Goal: Transaction & Acquisition: Purchase product/service

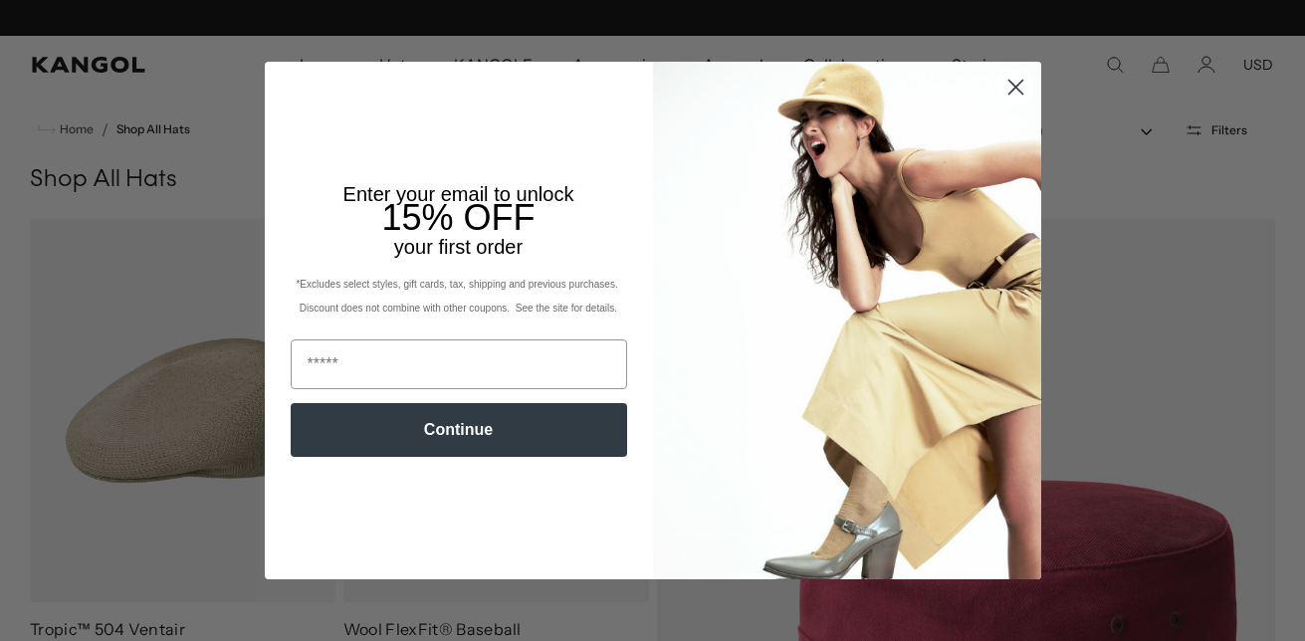
scroll to position [0, 410]
click at [1019, 81] on circle "Close dialog" at bounding box center [1015, 87] width 33 height 33
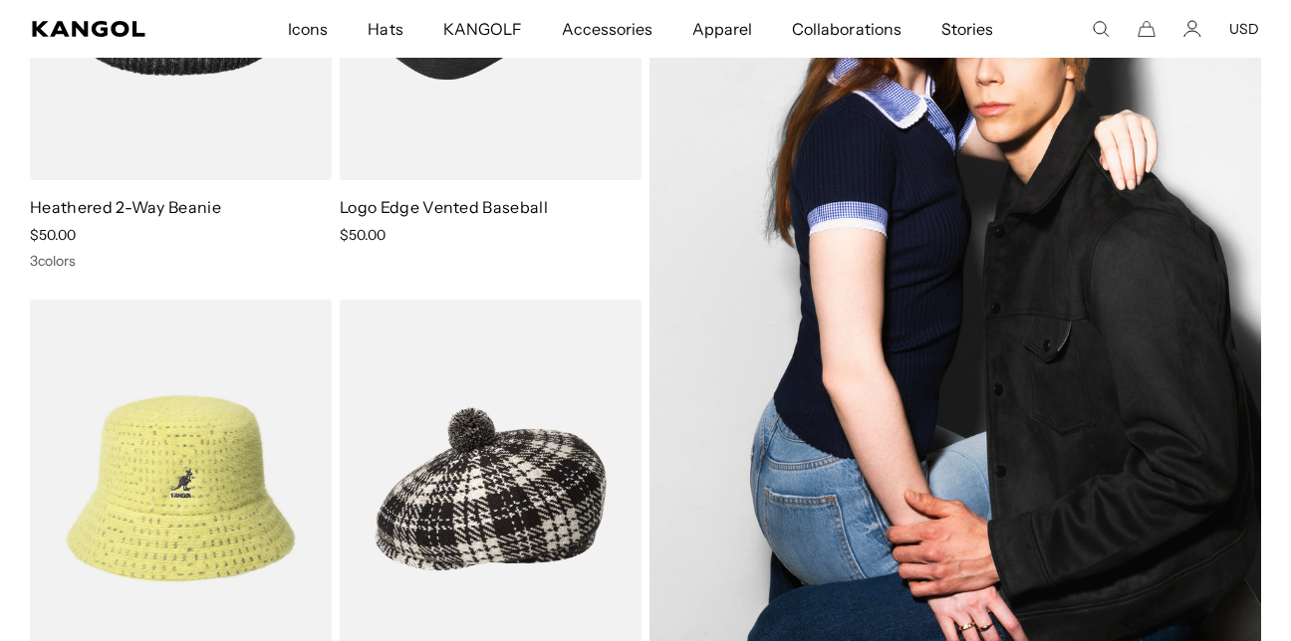
scroll to position [8660, 0]
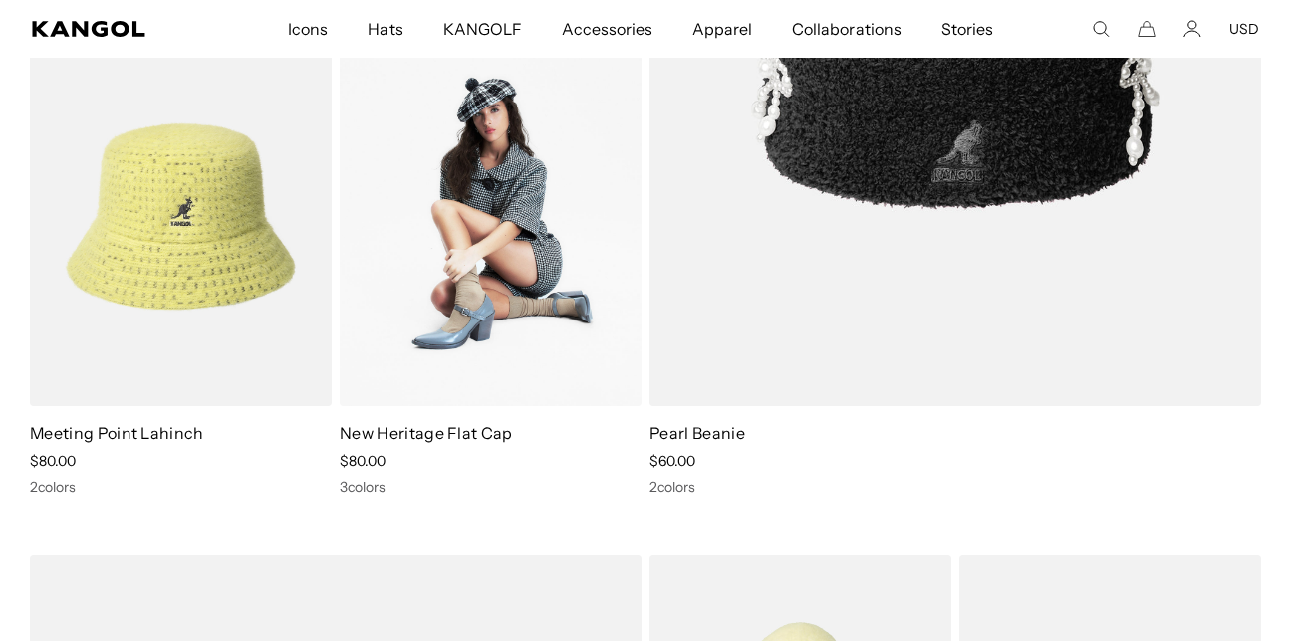
click at [550, 215] on img at bounding box center [491, 217] width 302 height 378
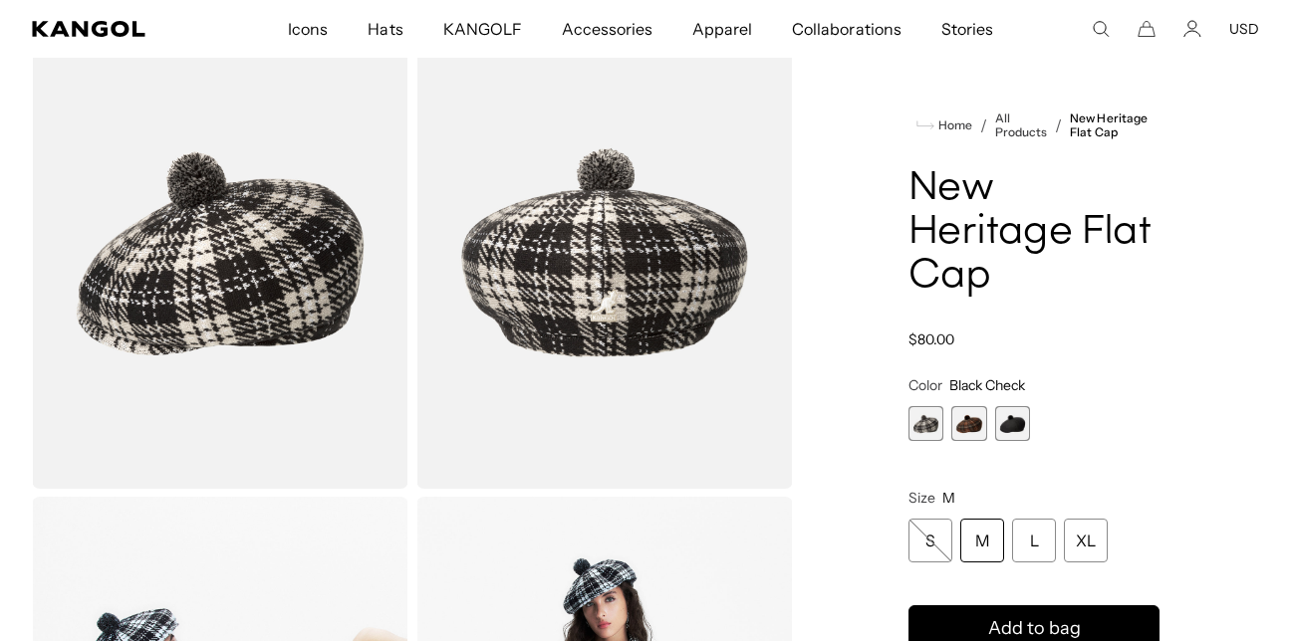
click at [973, 430] on span "2 of 3" at bounding box center [968, 423] width 35 height 35
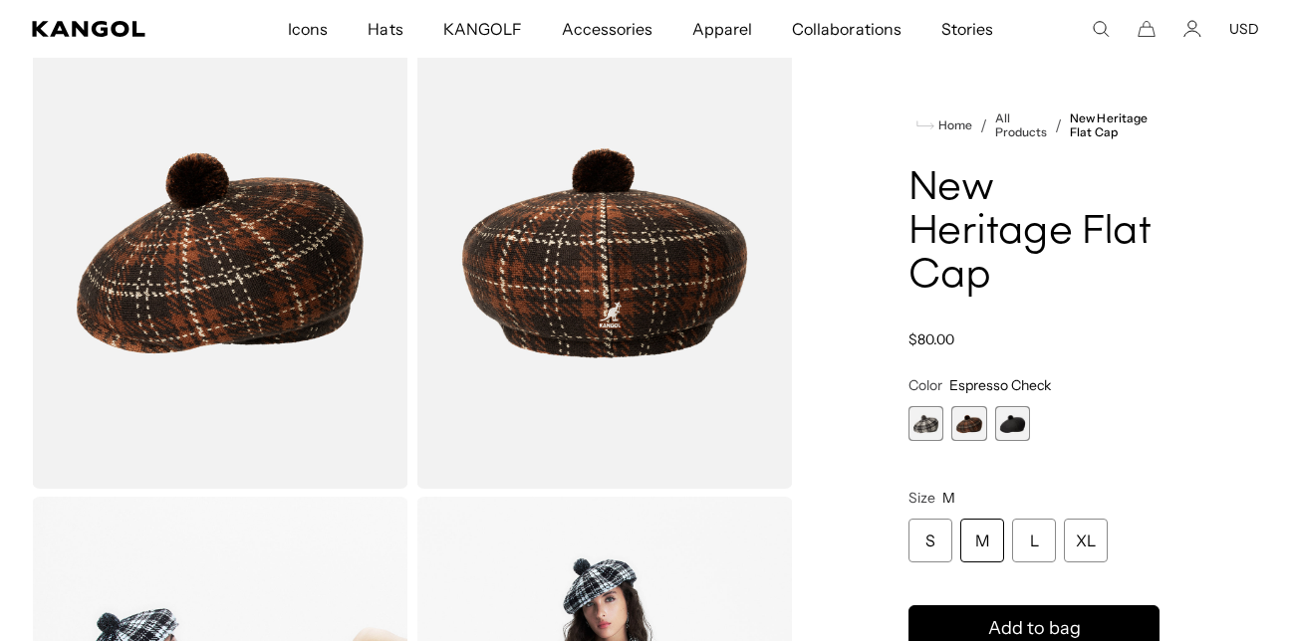
click at [1016, 425] on span "3 of 3" at bounding box center [1012, 423] width 35 height 35
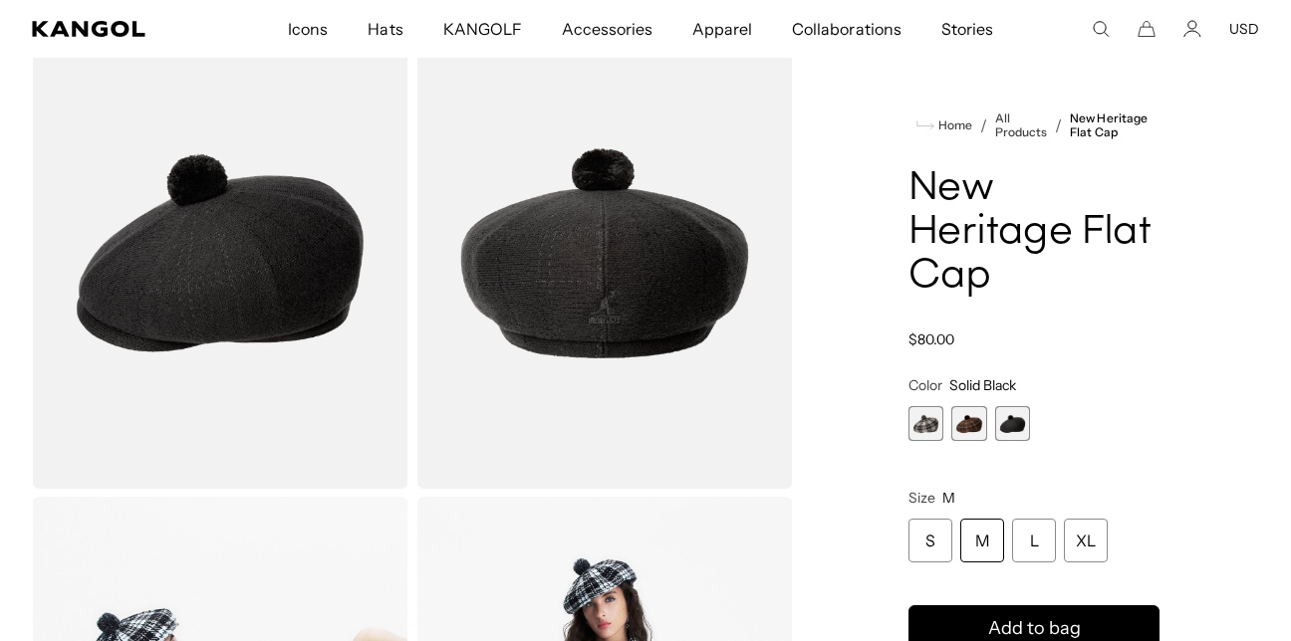
click at [978, 413] on span "2 of 3" at bounding box center [968, 423] width 35 height 35
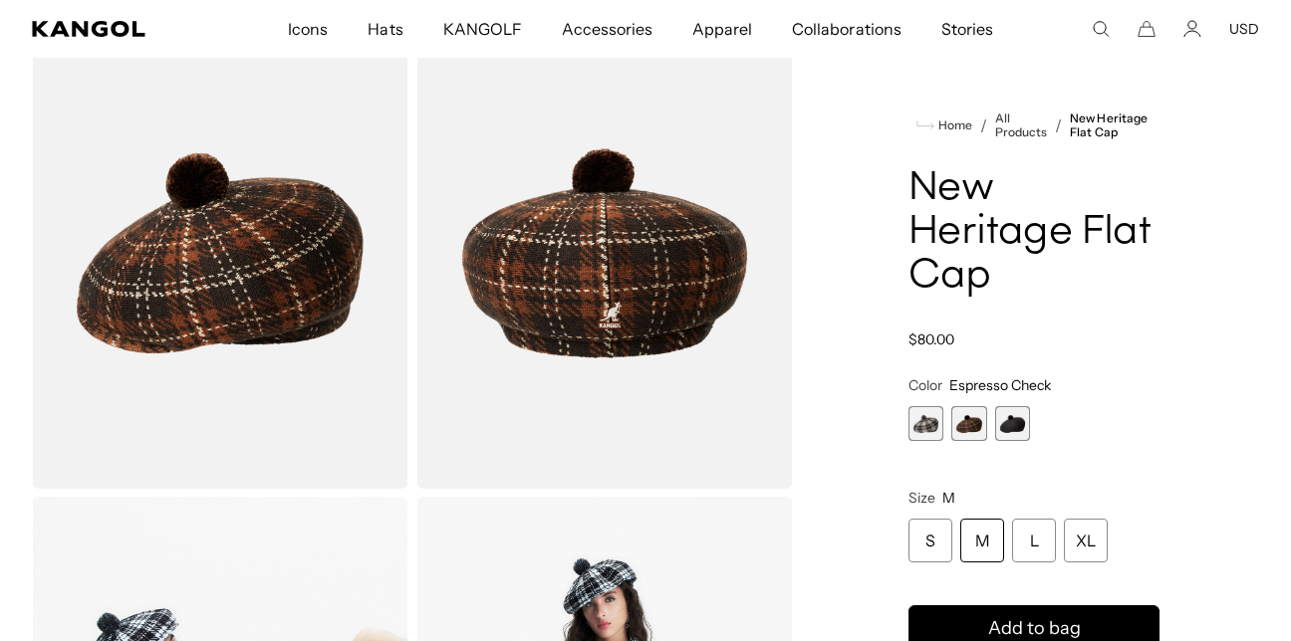
scroll to position [0, 410]
click at [999, 417] on span "3 of 3" at bounding box center [1012, 423] width 35 height 35
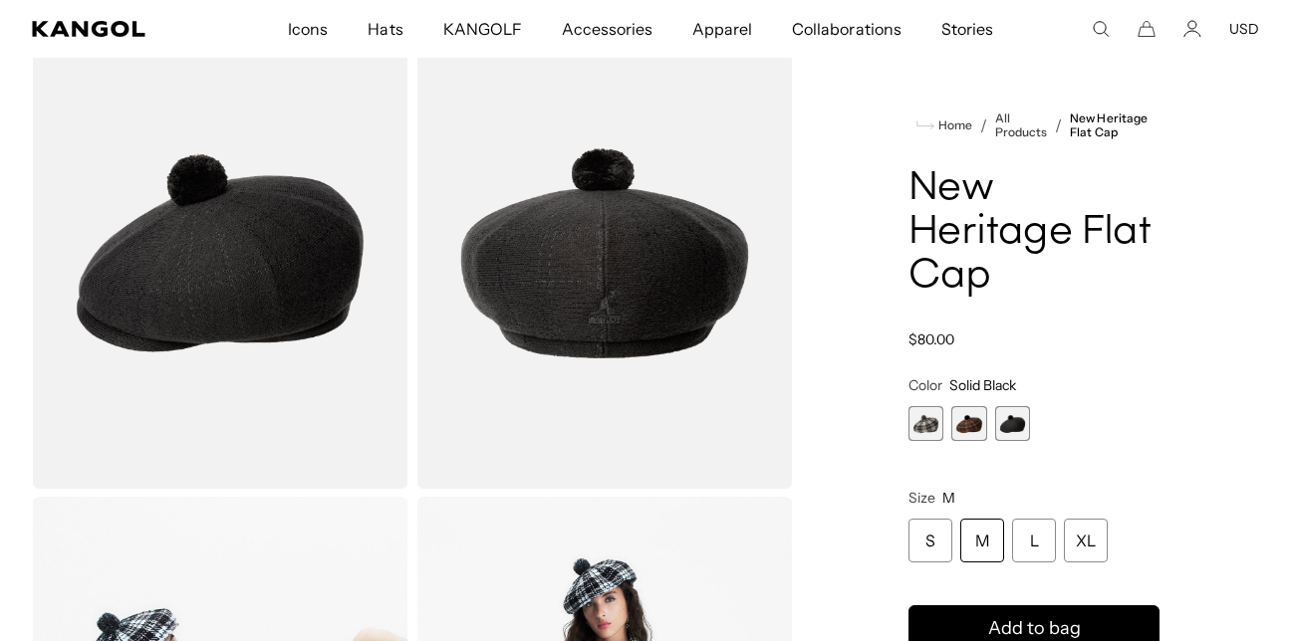
click at [970, 419] on span "2 of 3" at bounding box center [968, 423] width 35 height 35
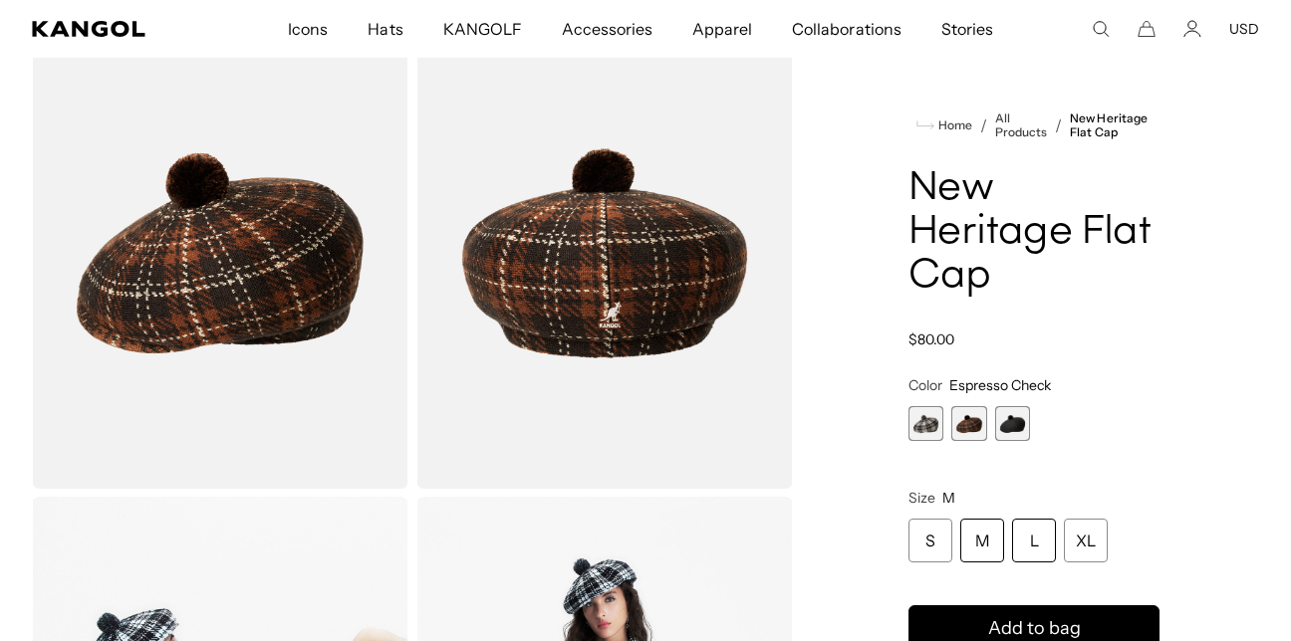
click at [1028, 539] on div "L" at bounding box center [1034, 541] width 44 height 44
click at [931, 415] on span "1 of 3" at bounding box center [925, 423] width 35 height 35
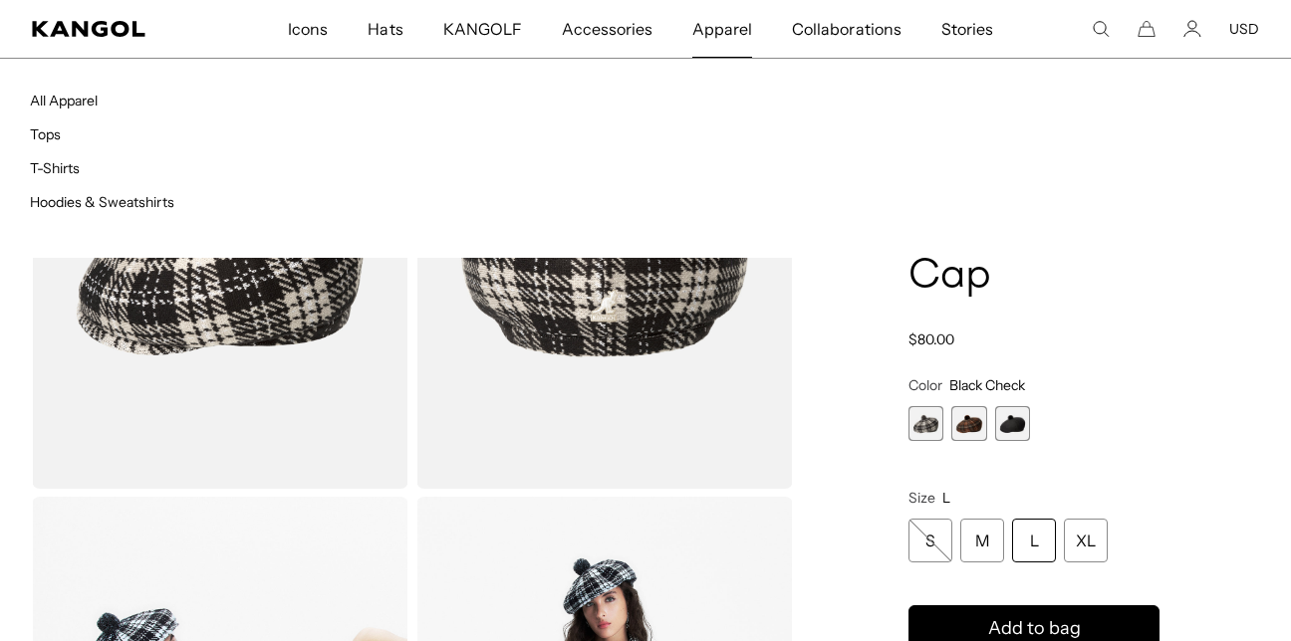
click at [726, 38] on span "Apparel" at bounding box center [722, 29] width 60 height 58
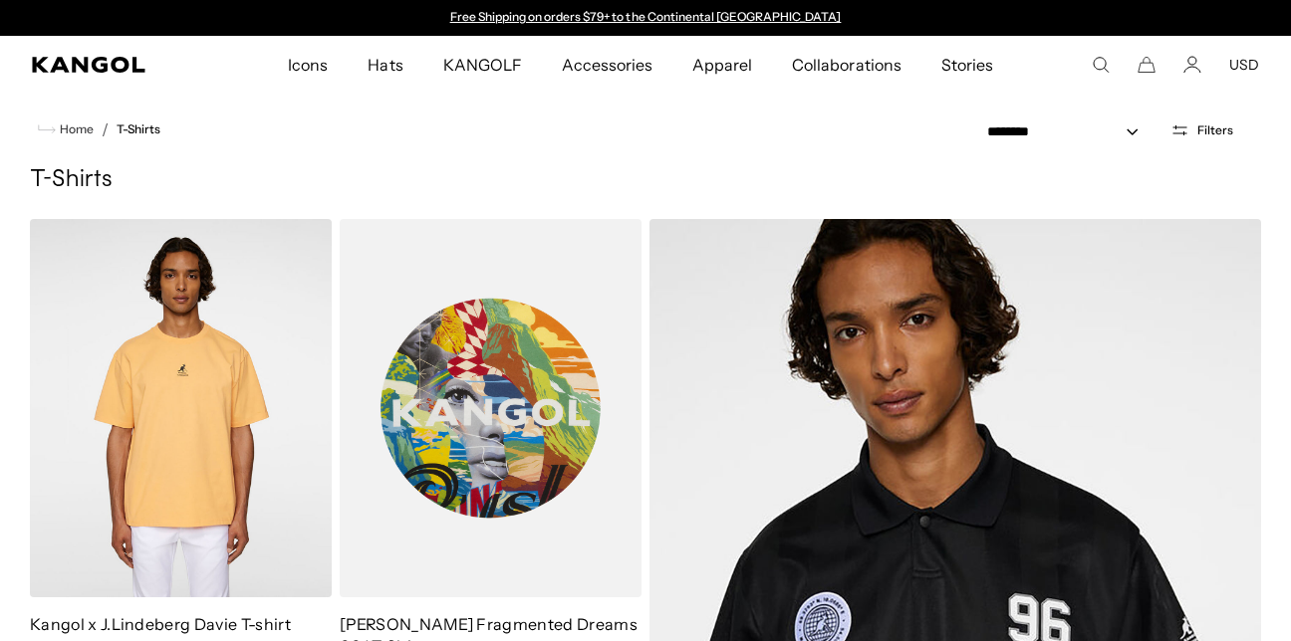
click at [497, 360] on img at bounding box center [491, 408] width 302 height 378
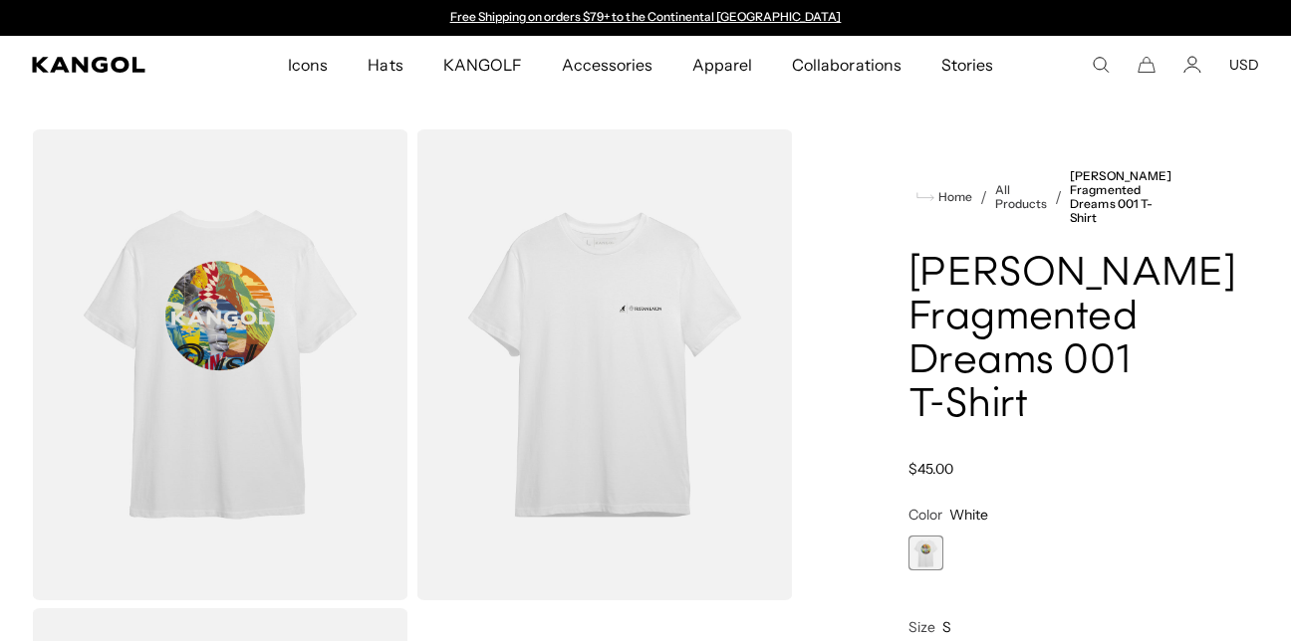
click at [231, 345] on img "Gallery Viewer" at bounding box center [220, 364] width 376 height 471
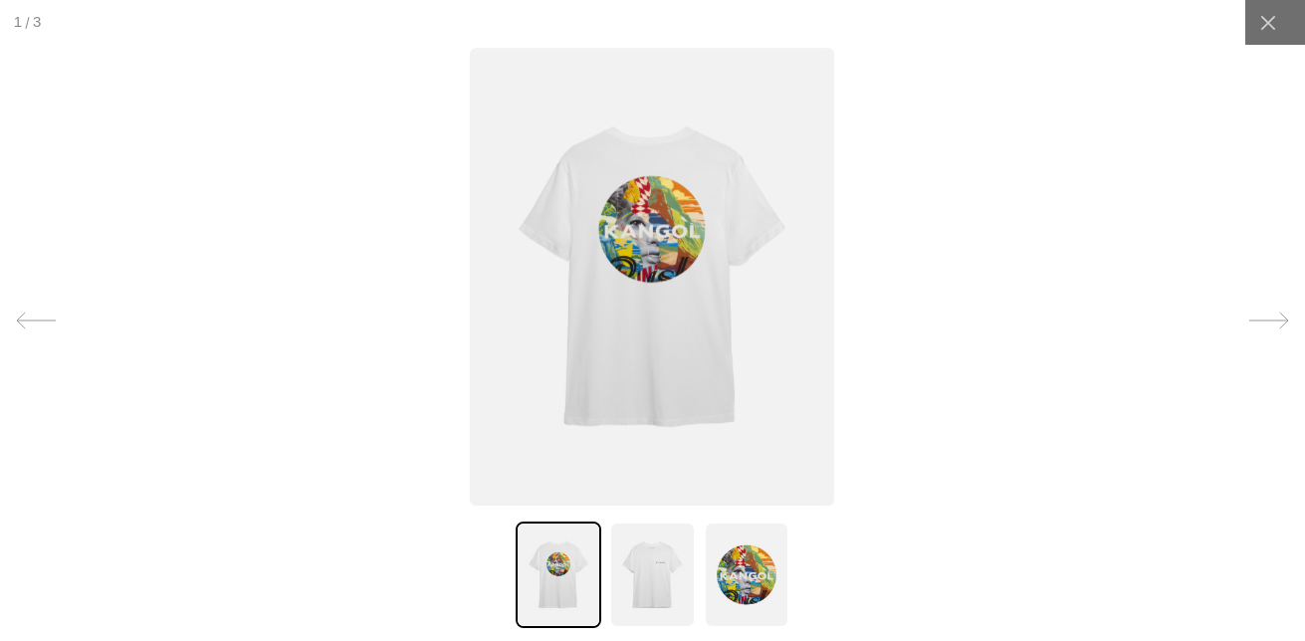
scroll to position [0, 410]
click at [641, 231] on img at bounding box center [652, 277] width 365 height 458
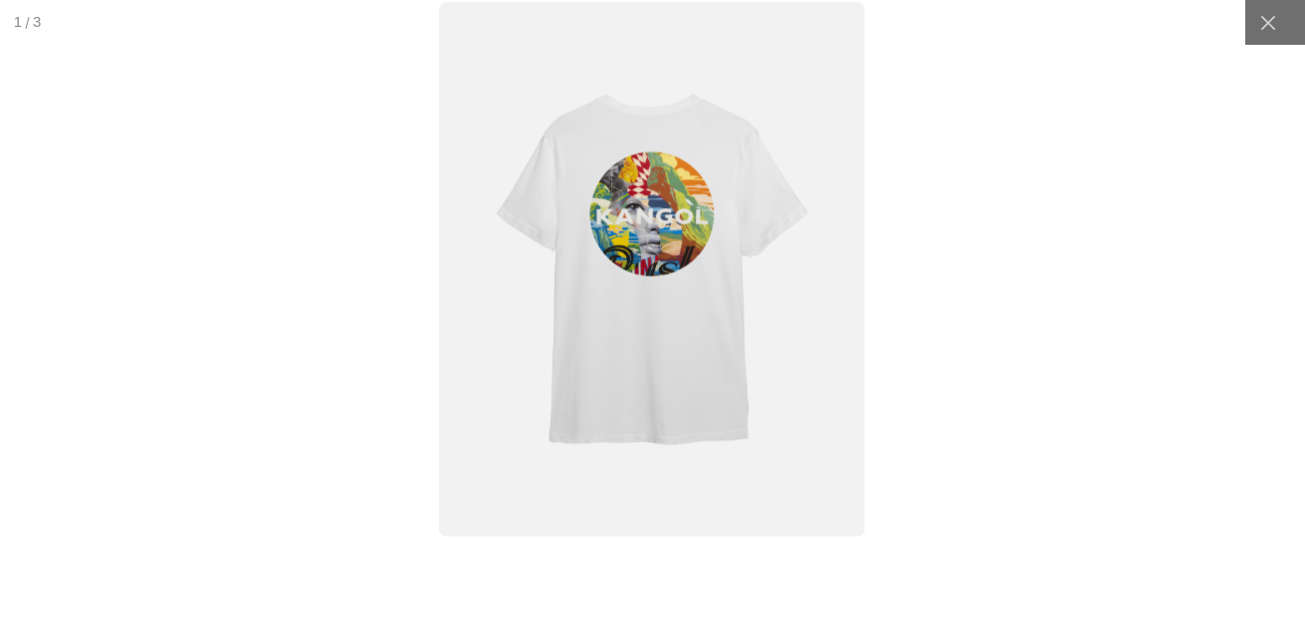
scroll to position [0, 0]
click at [680, 211] on img at bounding box center [652, 270] width 426 height 535
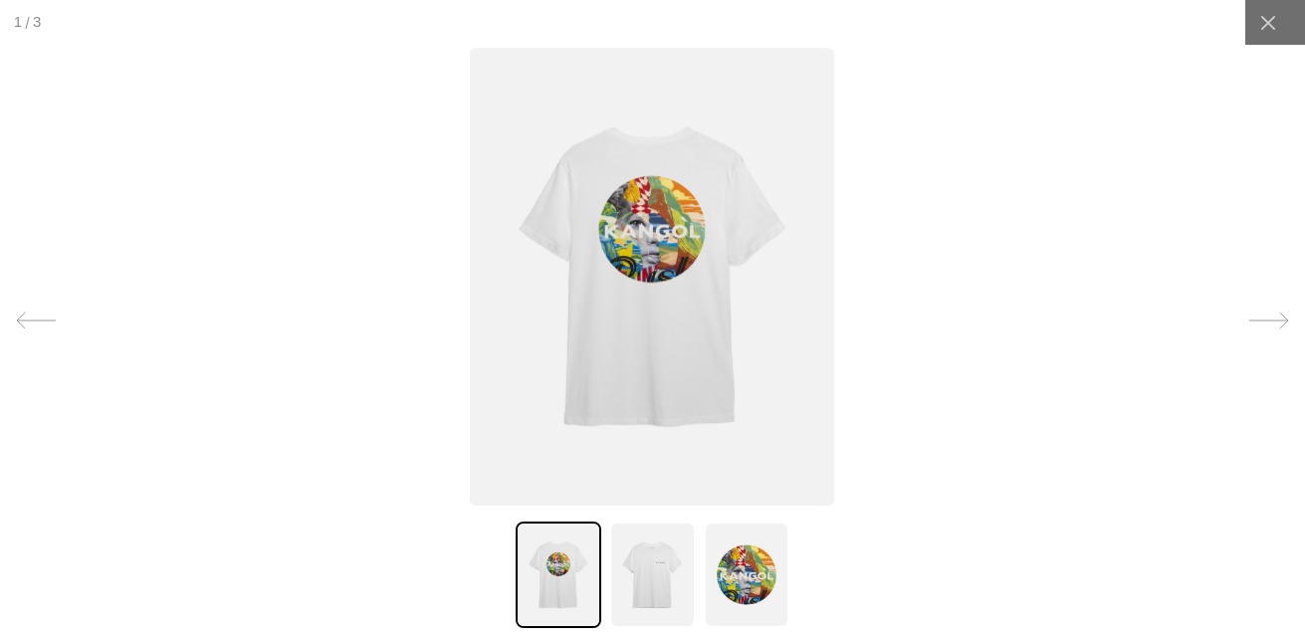
click at [680, 211] on img at bounding box center [652, 277] width 365 height 458
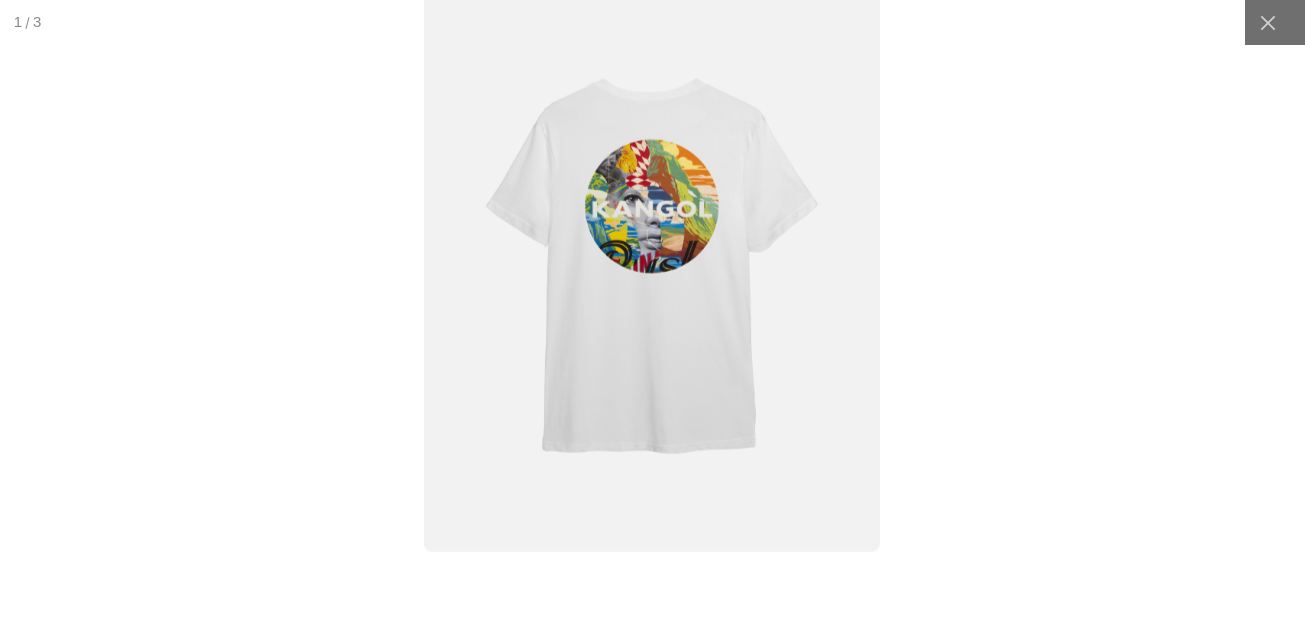
click at [710, 215] on img at bounding box center [652, 266] width 456 height 572
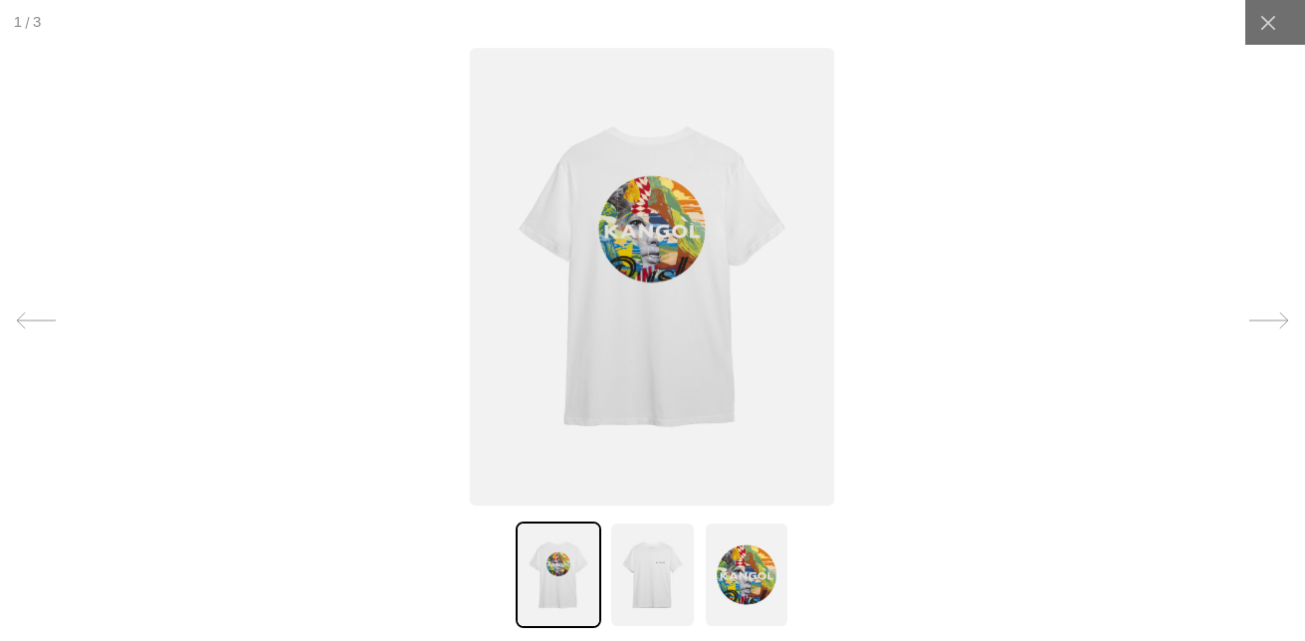
click at [711, 216] on img at bounding box center [652, 277] width 365 height 458
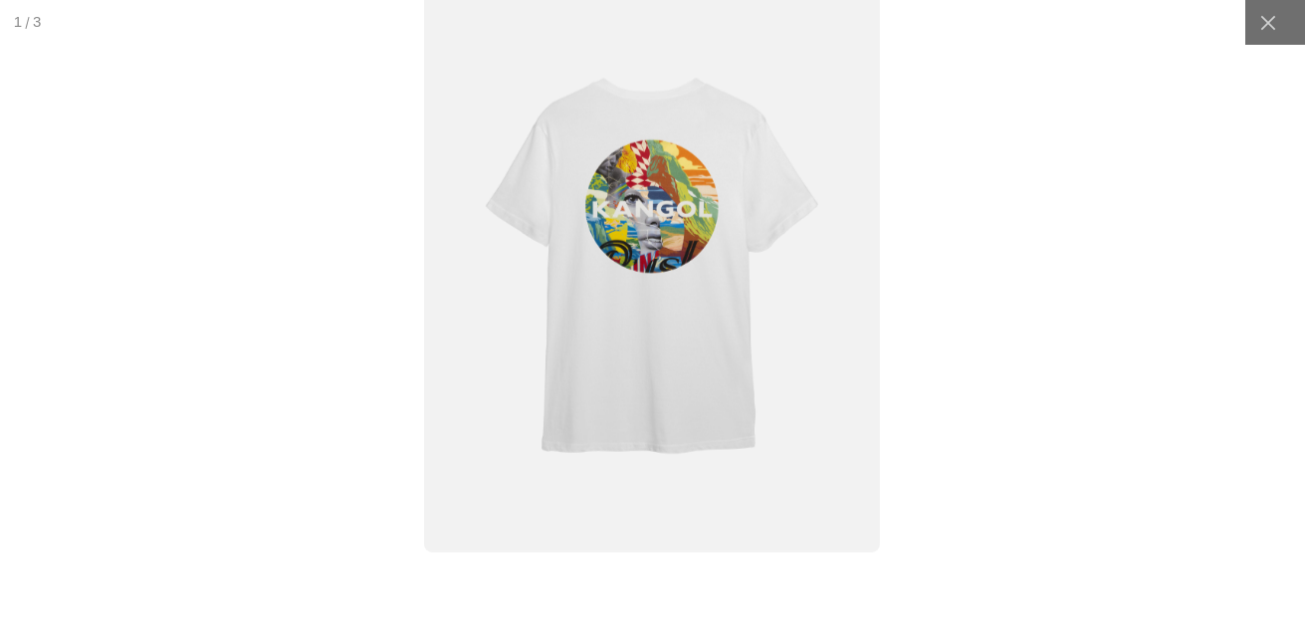
scroll to position [0, 410]
